Goal: Task Accomplishment & Management: Use online tool/utility

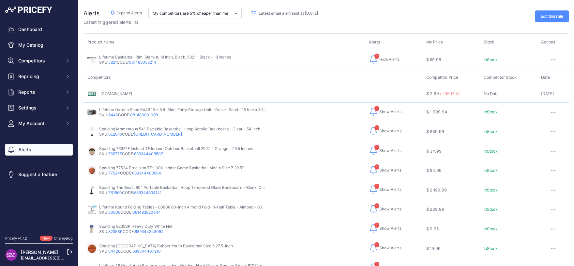
click at [319, 81] on td "Competitors" at bounding box center [253, 77] width 339 height 15
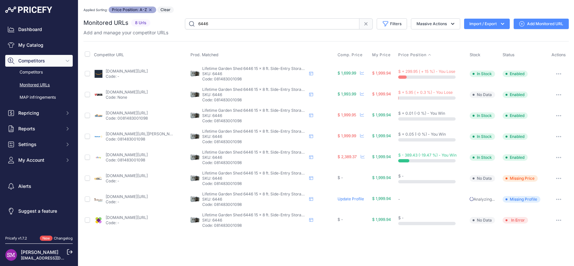
click at [344, 198] on link "Update Profile" at bounding box center [351, 198] width 26 height 5
click at [559, 220] on icon "button" at bounding box center [558, 219] width 5 height 1
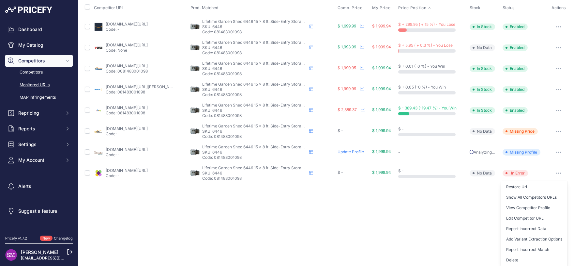
click at [424, 204] on div "Close You are not connected to the internet. Applied Sorting: Price Position: A…" at bounding box center [326, 86] width 496 height 266
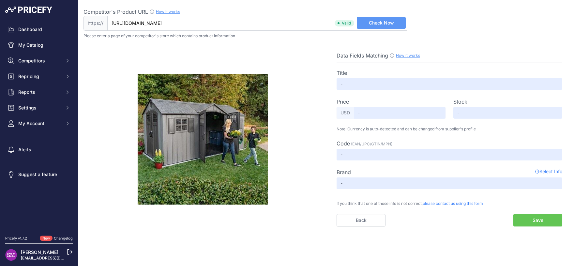
type input "Lifetime 15 x 8 Plastic Garden Shed Kit with Side Entry"
type input "1953"
type input "Not Found"
type input "6446"
type input "Not Found"
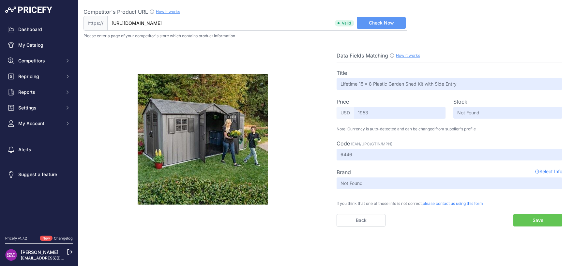
click at [545, 220] on button "Save" at bounding box center [537, 220] width 49 height 12
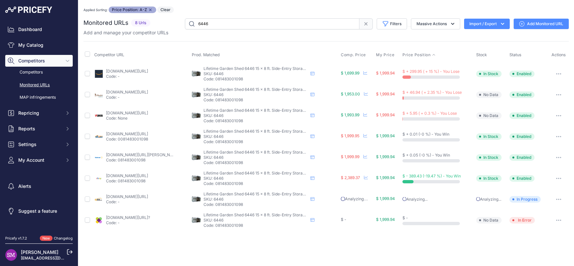
click at [560, 221] on button "button" at bounding box center [558, 219] width 13 height 9
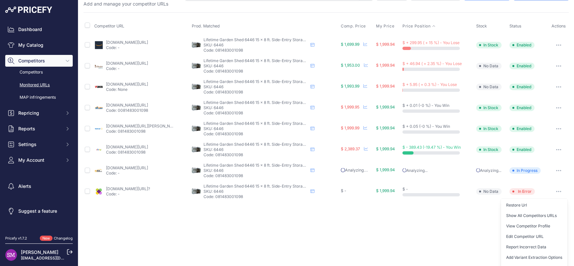
scroll to position [37, 0]
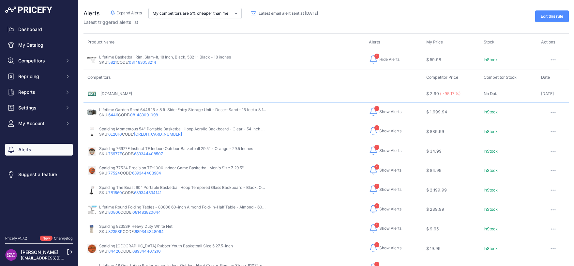
click at [252, 81] on td "Competitors" at bounding box center [253, 77] width 339 height 15
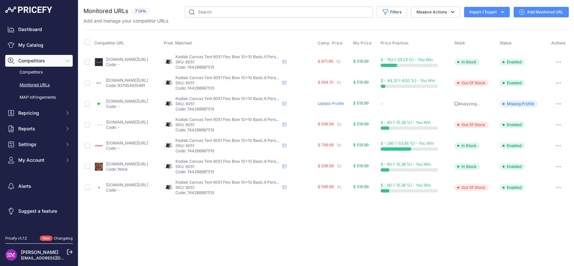
click at [344, 103] on link "Update Profile" at bounding box center [331, 103] width 26 height 5
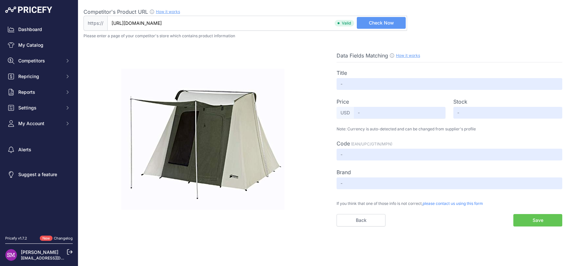
type input "Kodiak Basic Flex-Bow Quick Set Up Canvas Tent 6051"
type input "459.99"
type input "Not Found"
type input "B00DT8RYCM"
type input "Kodiak Canvas"
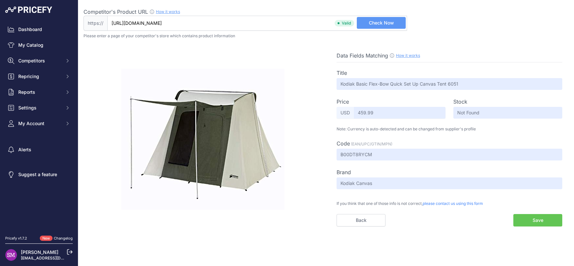
click at [538, 223] on button "Save" at bounding box center [537, 220] width 49 height 12
